Goal: Task Accomplishment & Management: Manage account settings

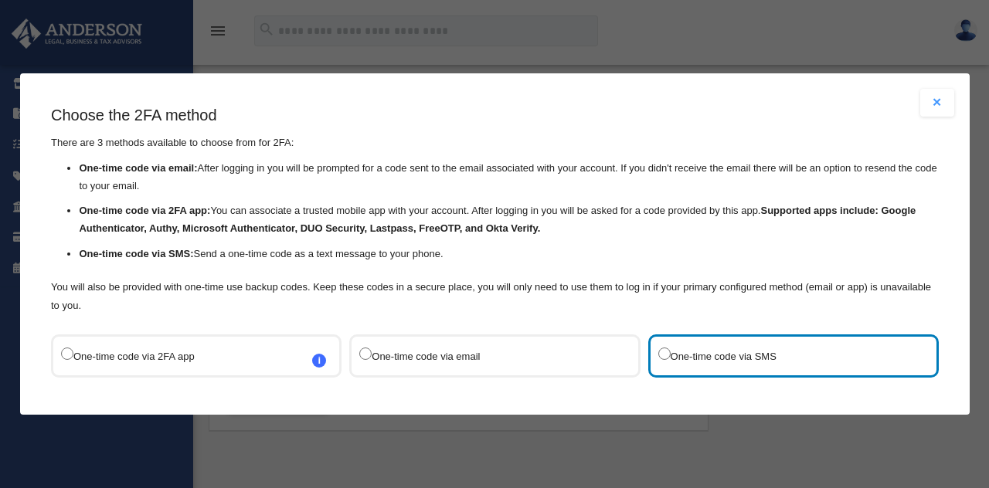
click at [644, 416] on link "Next Step" at bounding box center [495, 434] width 888 height 36
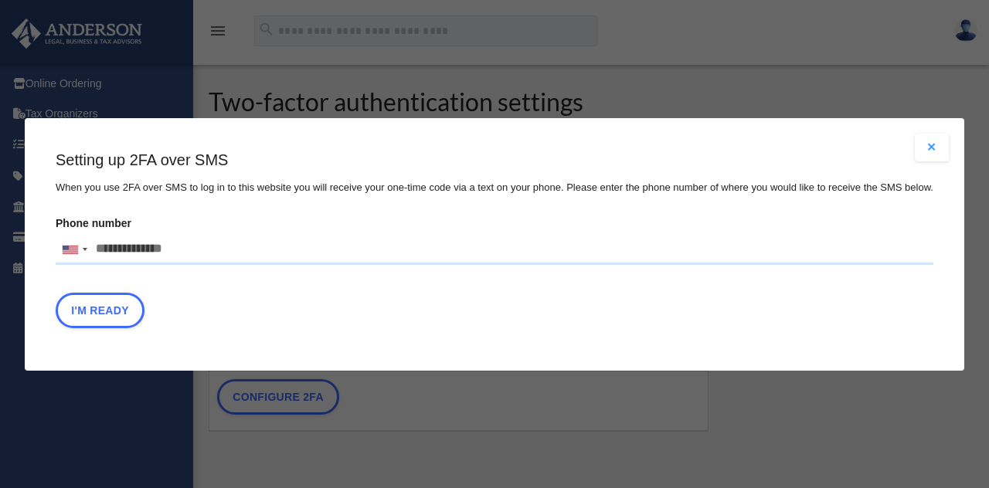
click at [104, 234] on input "Phone number [GEOGRAPHIC_DATA] +1 [GEOGRAPHIC_DATA] +44 [GEOGRAPHIC_DATA] (‫[GE…" at bounding box center [495, 249] width 878 height 31
click at [120, 255] on input "Phone number [GEOGRAPHIC_DATA] +1 [GEOGRAPHIC_DATA] +44 [GEOGRAPHIC_DATA] (‫[GE…" at bounding box center [495, 249] width 878 height 31
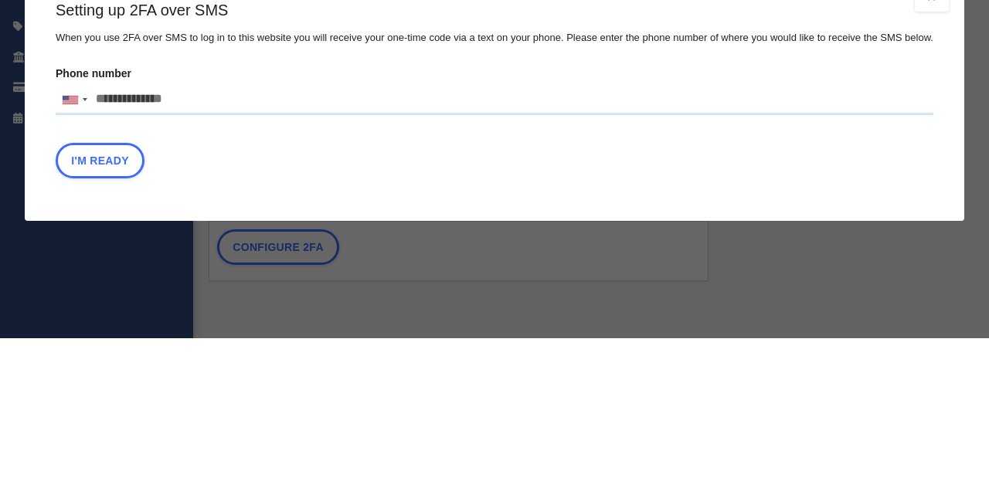
type input "**********"
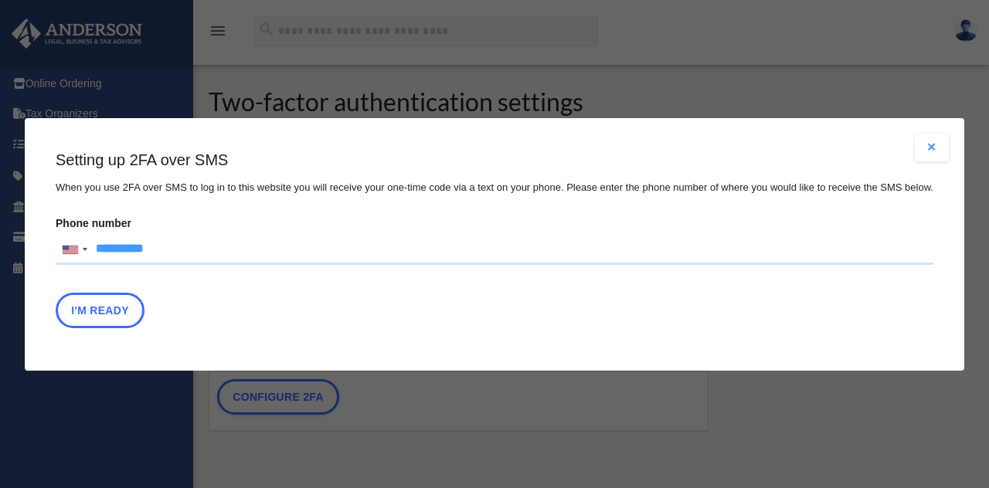
click at [119, 314] on button "I'm Ready" at bounding box center [100, 310] width 89 height 36
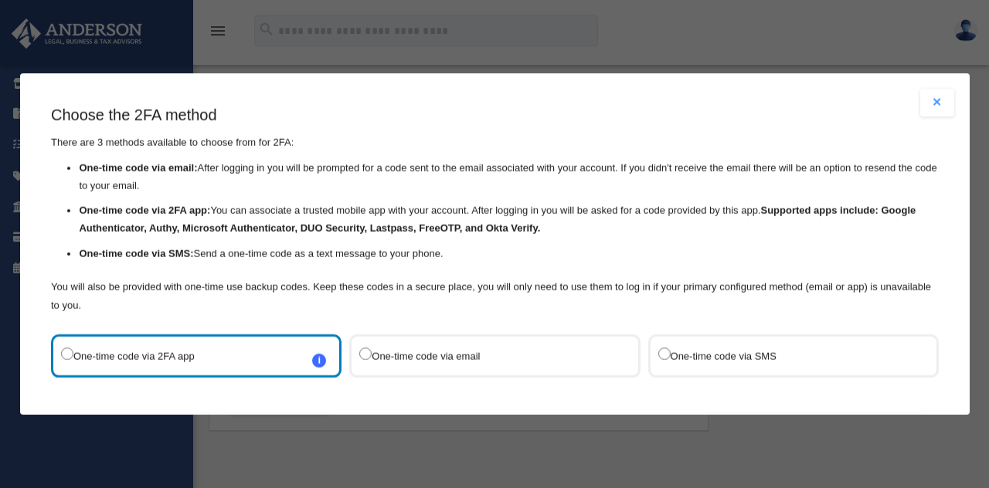
click at [677, 345] on label "One-time code via SMS" at bounding box center [784, 356] width 255 height 23
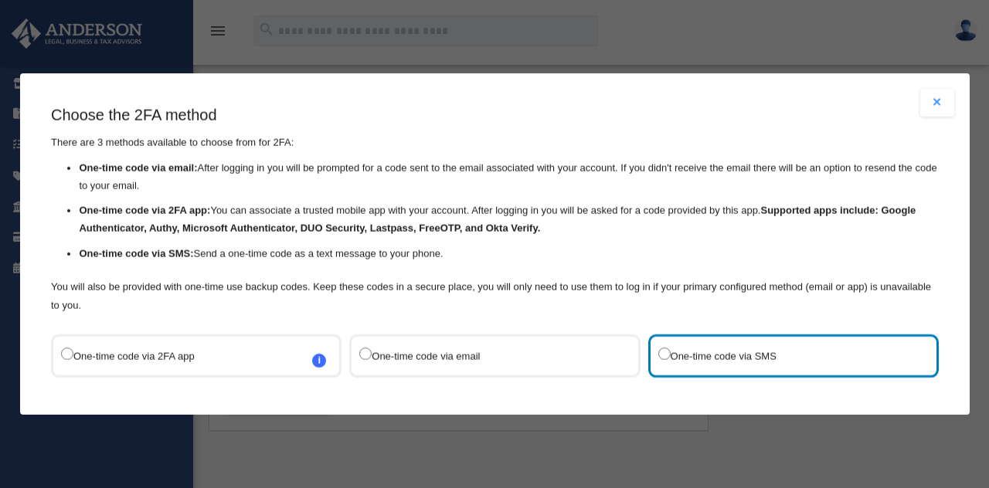
click at [650, 416] on link "Next Step" at bounding box center [495, 434] width 888 height 36
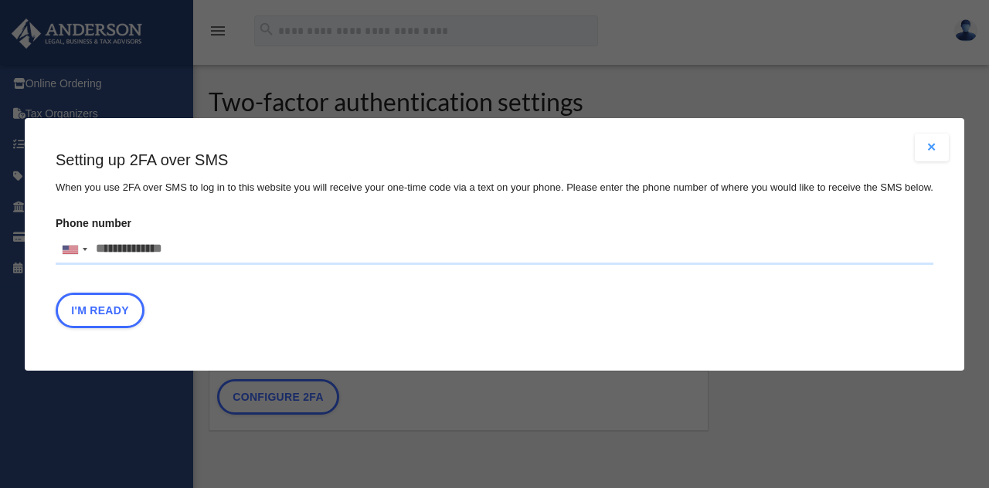
click at [125, 246] on input "Phone number [GEOGRAPHIC_DATA] +1 [GEOGRAPHIC_DATA] +44 [GEOGRAPHIC_DATA] (‫[GE…" at bounding box center [495, 249] width 878 height 31
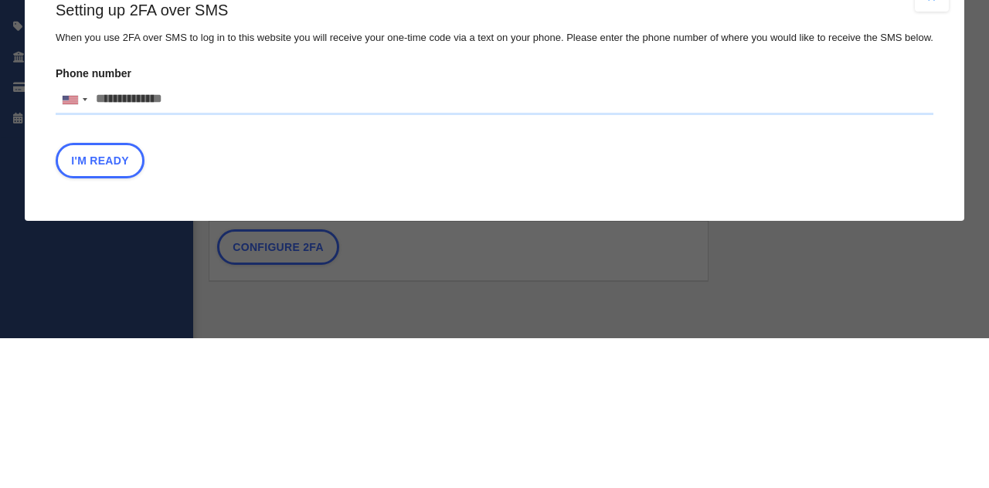
type input "**********"
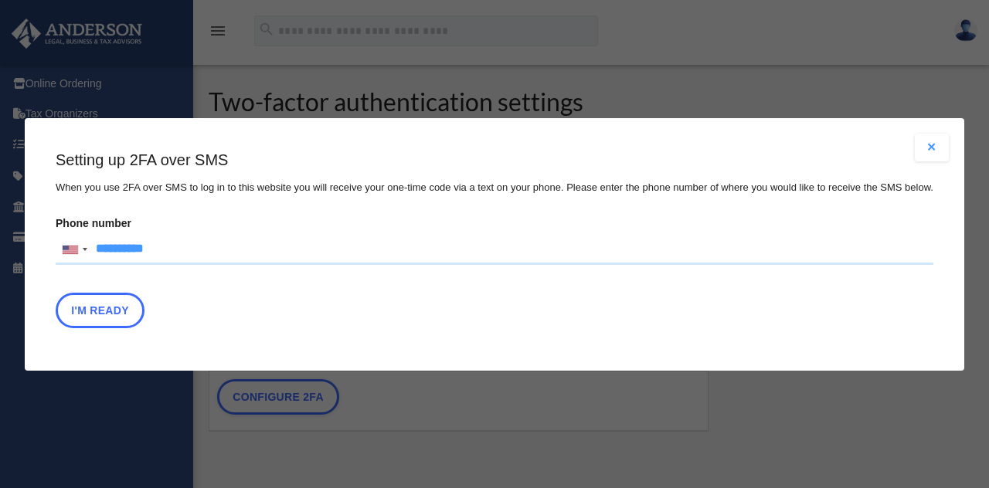
click at [123, 304] on button "I'm Ready" at bounding box center [100, 310] width 89 height 36
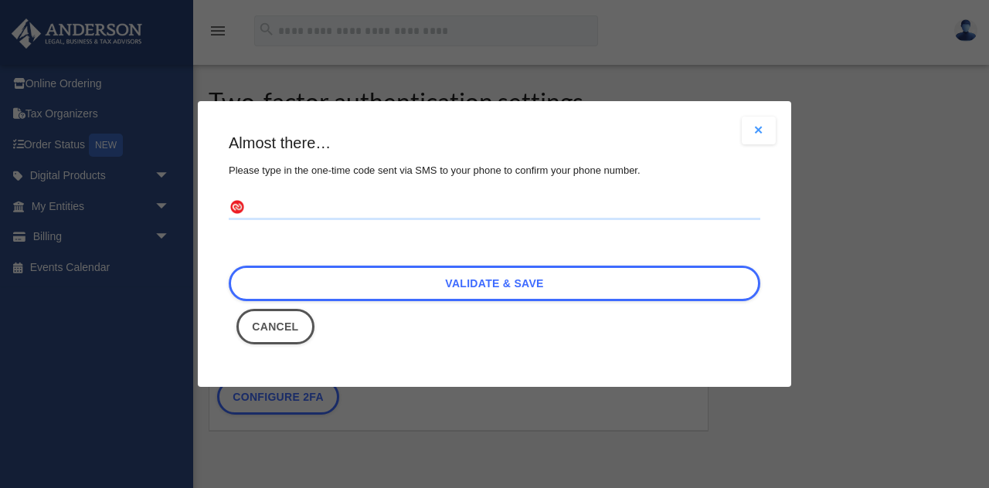
click at [338, 203] on input "text" at bounding box center [494, 207] width 531 height 25
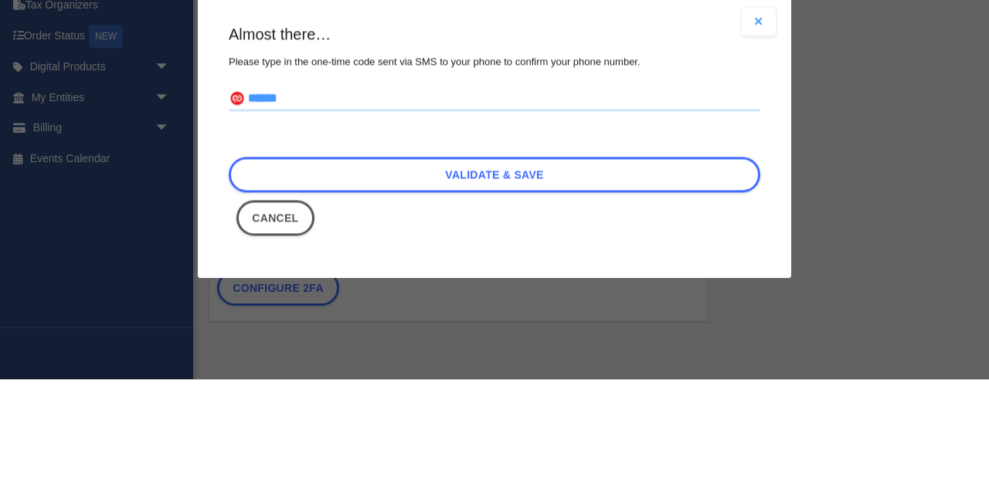
type input "******"
click at [576, 287] on link "Validate & Save" at bounding box center [494, 284] width 531 height 36
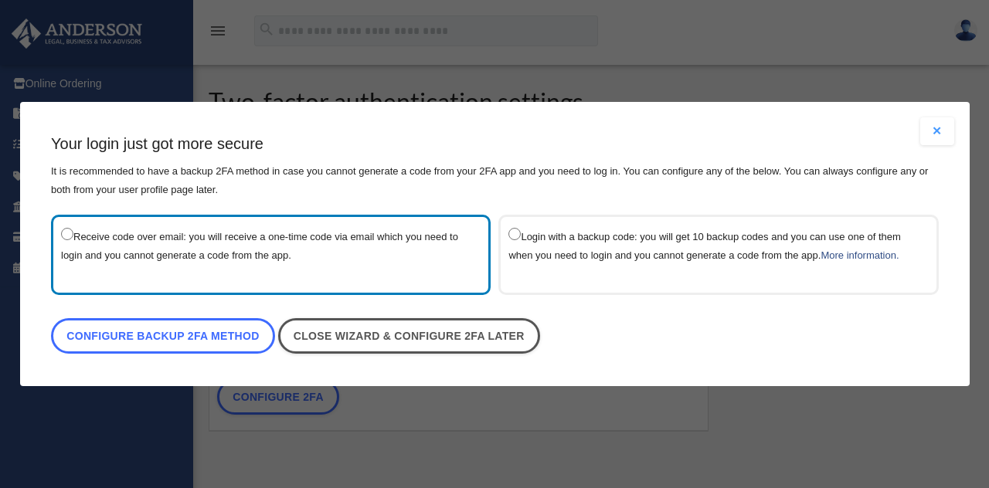
click at [204, 340] on link "Configure backup 2FA method" at bounding box center [163, 336] width 224 height 36
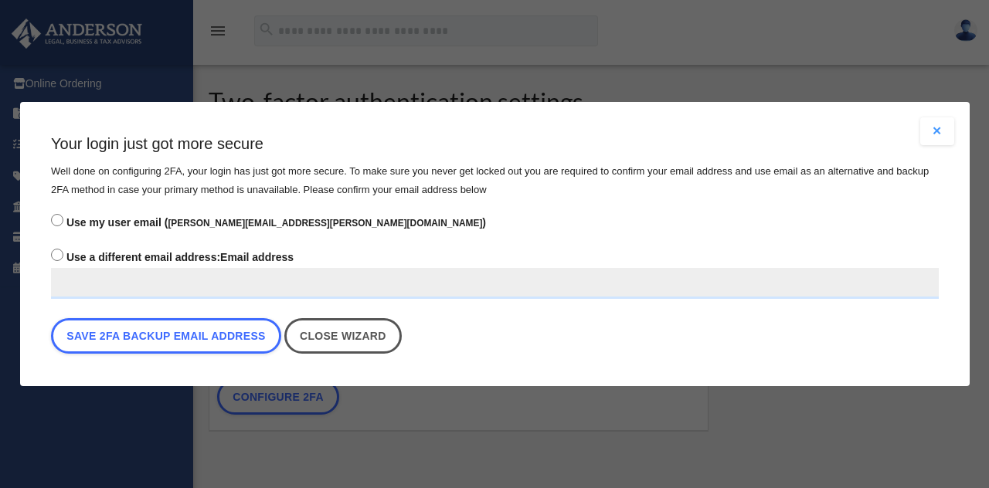
click at [334, 341] on link "Close wizard" at bounding box center [341, 336] width 117 height 36
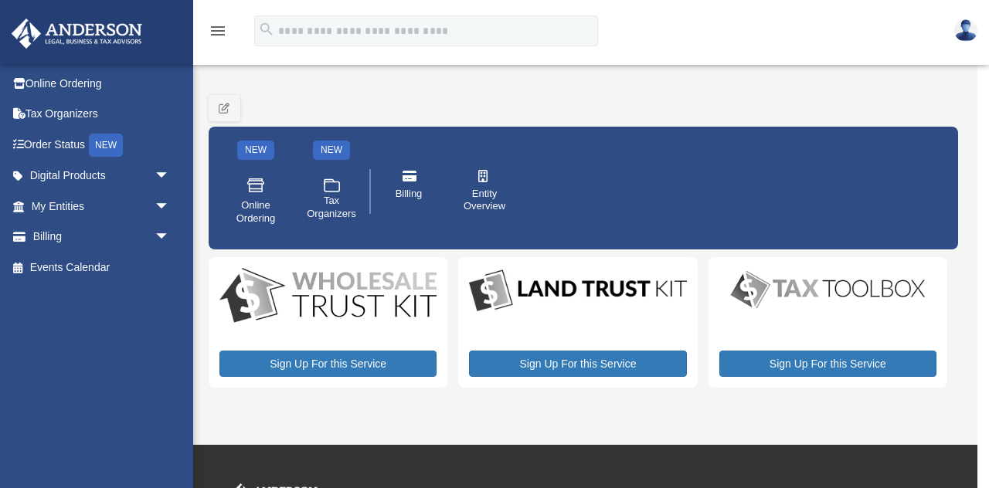
click at [36, 79] on link "Online Ordering" at bounding box center [102, 83] width 182 height 31
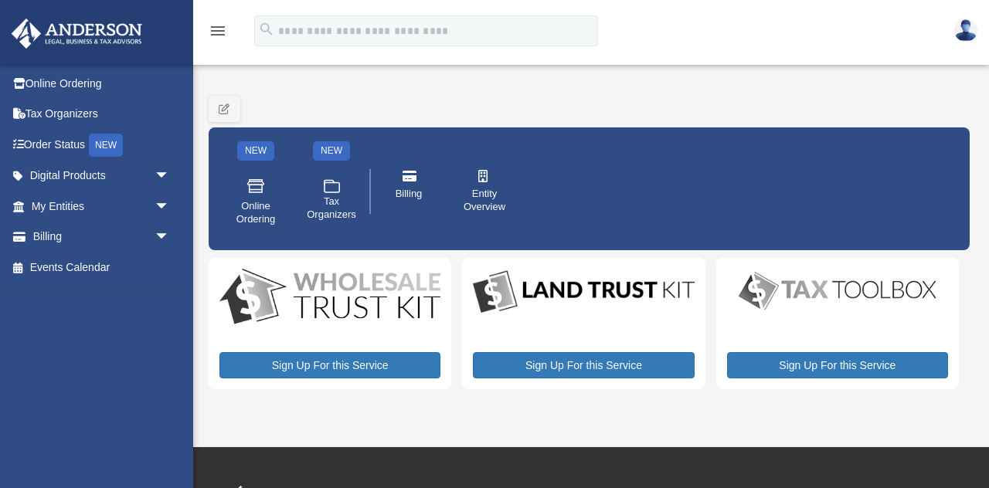
click at [257, 206] on span "Online Ordering" at bounding box center [255, 213] width 43 height 26
